Goal: Information Seeking & Learning: Learn about a topic

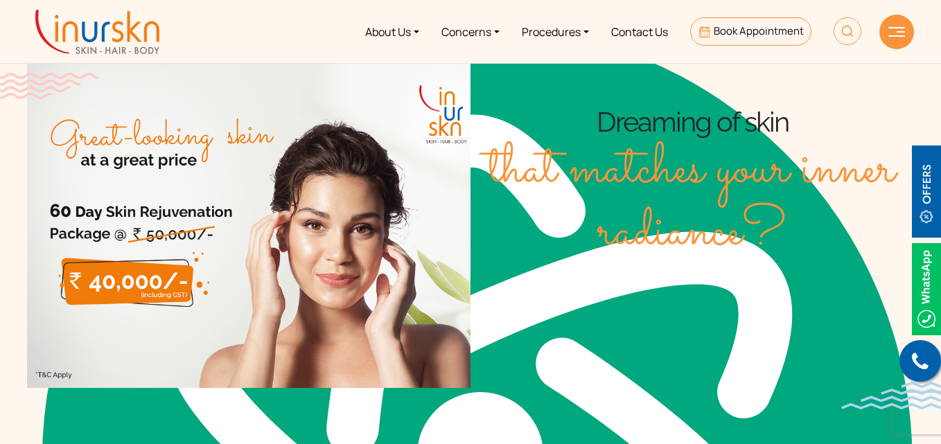
click at [82, 23] on img at bounding box center [97, 32] width 124 height 44
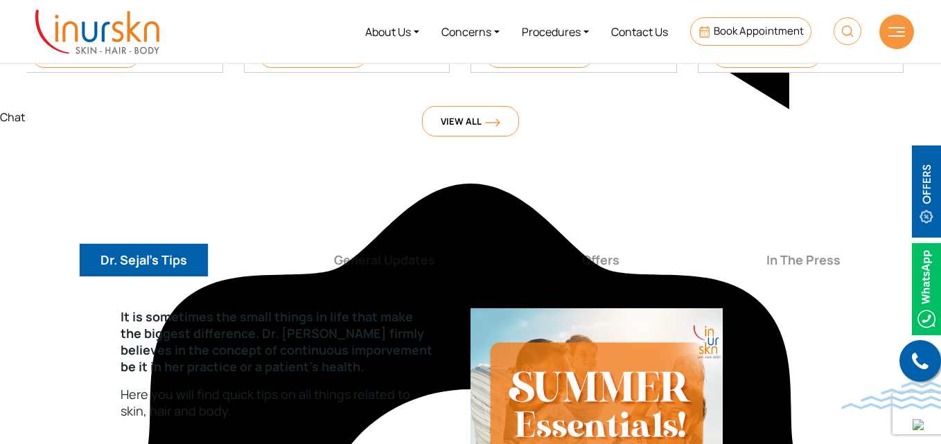
scroll to position [4792, 0]
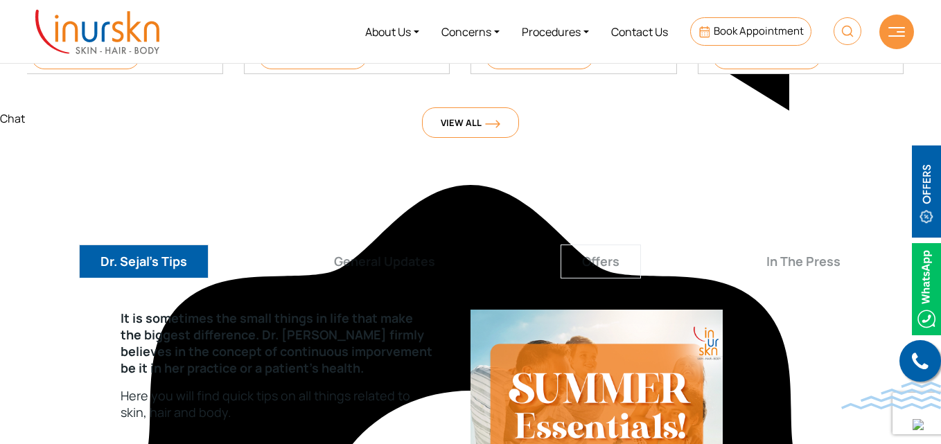
click at [597, 245] on button "Offers" at bounding box center [600, 262] width 80 height 34
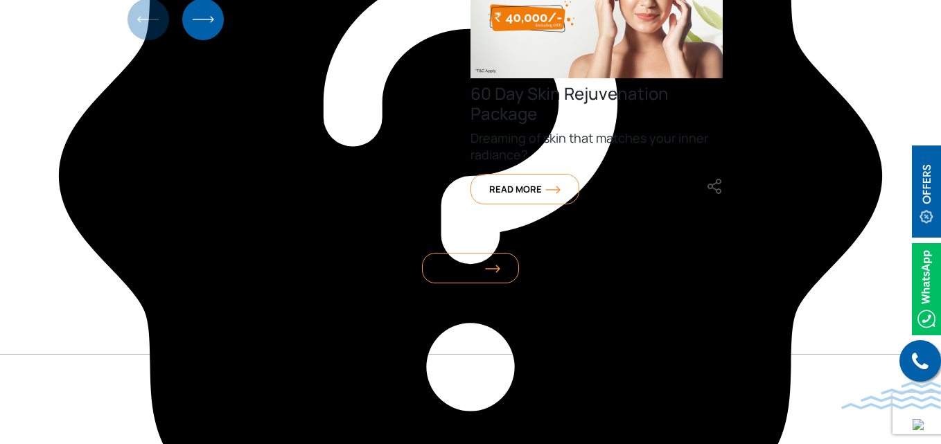
scroll to position [5252, 0]
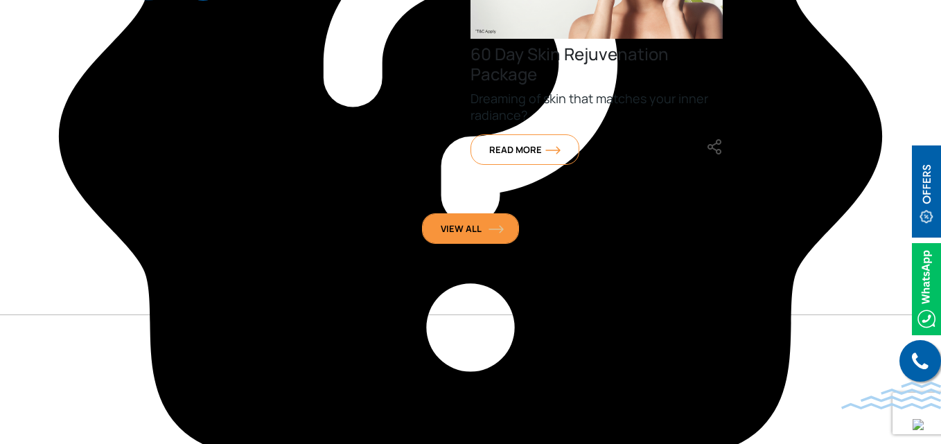
click at [481, 222] on span "View All" at bounding box center [471, 228] width 60 height 12
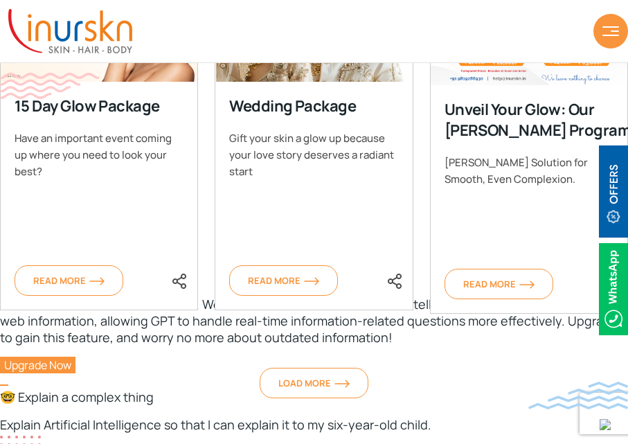
scroll to position [968, 0]
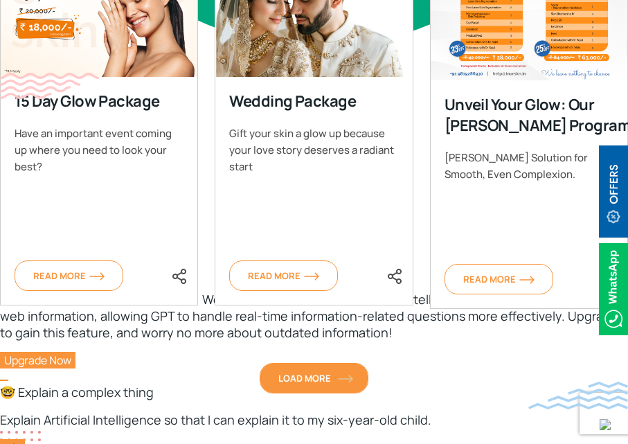
click at [331, 370] on link "Load More" at bounding box center [314, 378] width 109 height 30
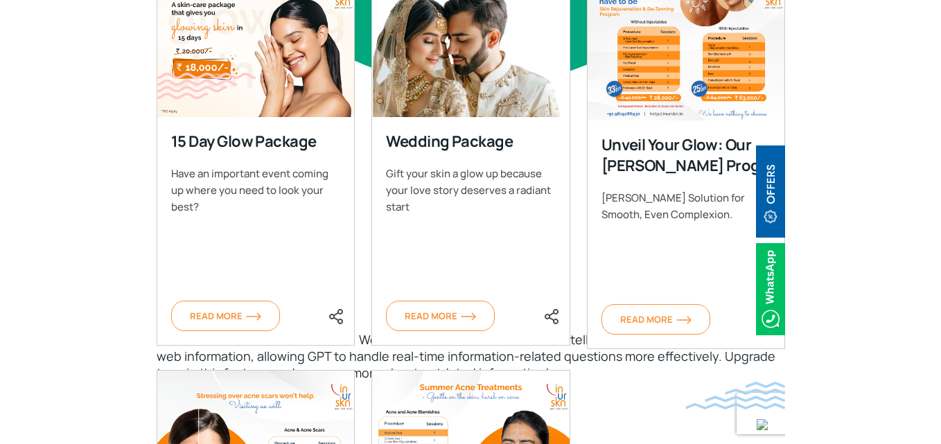
scroll to position [1091, 0]
